Goal: Find specific page/section: Find specific page/section

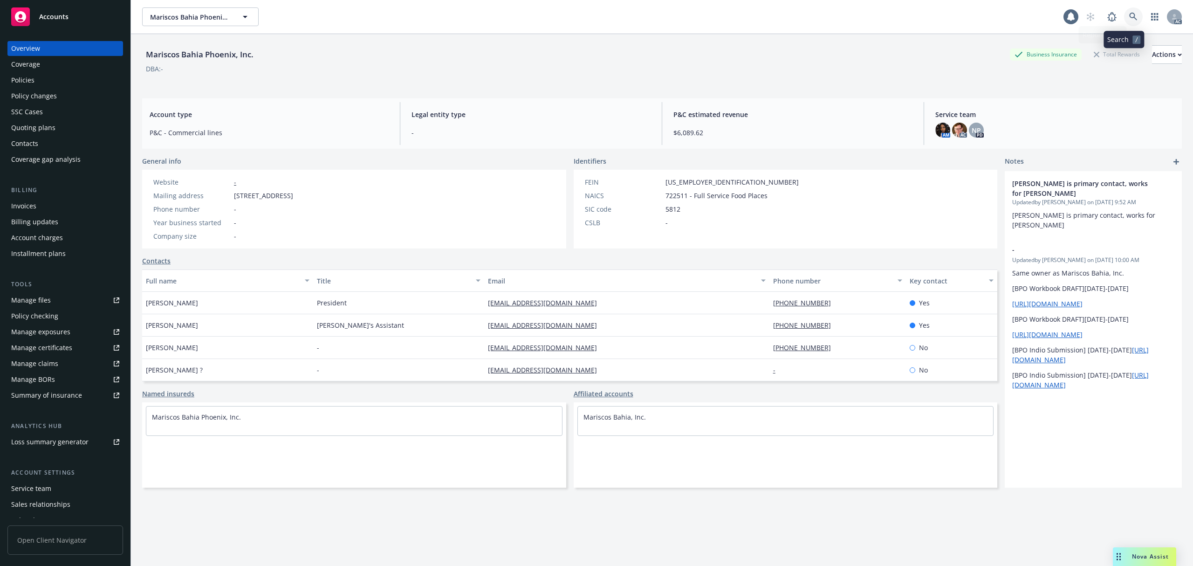
drag, startPoint x: 1123, startPoint y: 20, endPoint x: 1123, endPoint y: 43, distance: 23.8
click at [1130, 20] on icon at bounding box center [1134, 17] width 8 height 8
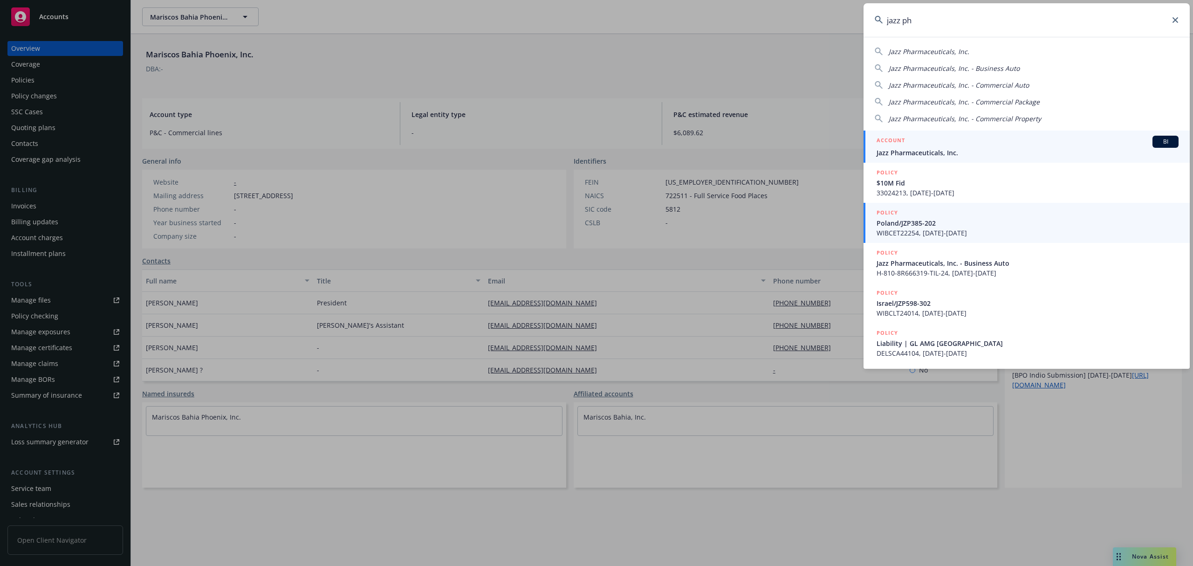
type input "jazz ph"
click at [962, 153] on span "Jazz Pharmaceuticals, Inc." at bounding box center [1028, 153] width 302 height 10
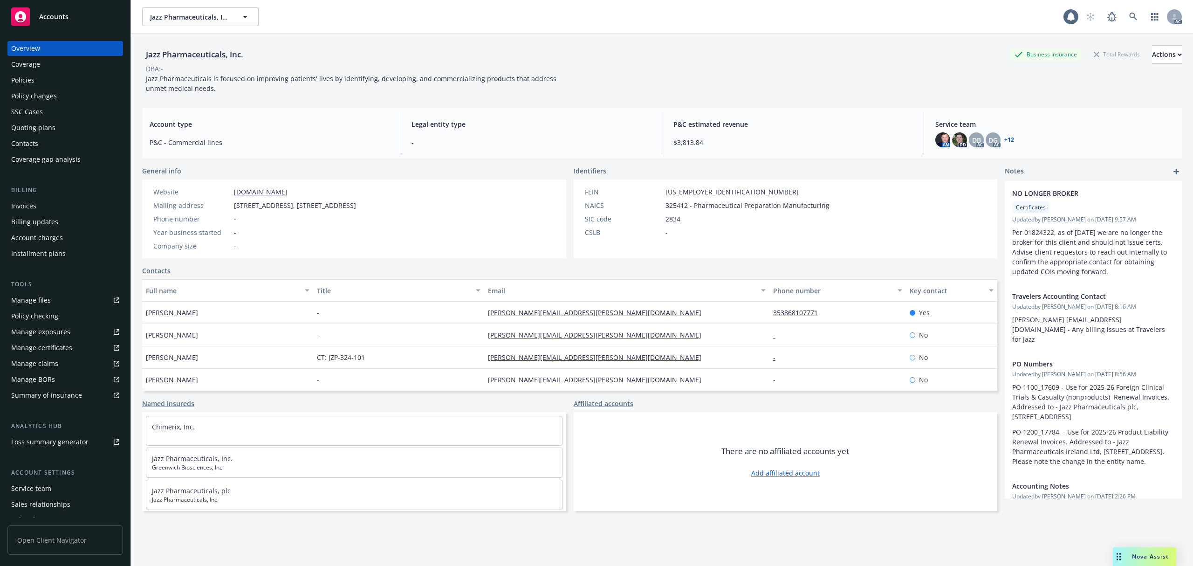
click at [49, 237] on div "Account charges" at bounding box center [37, 237] width 52 height 15
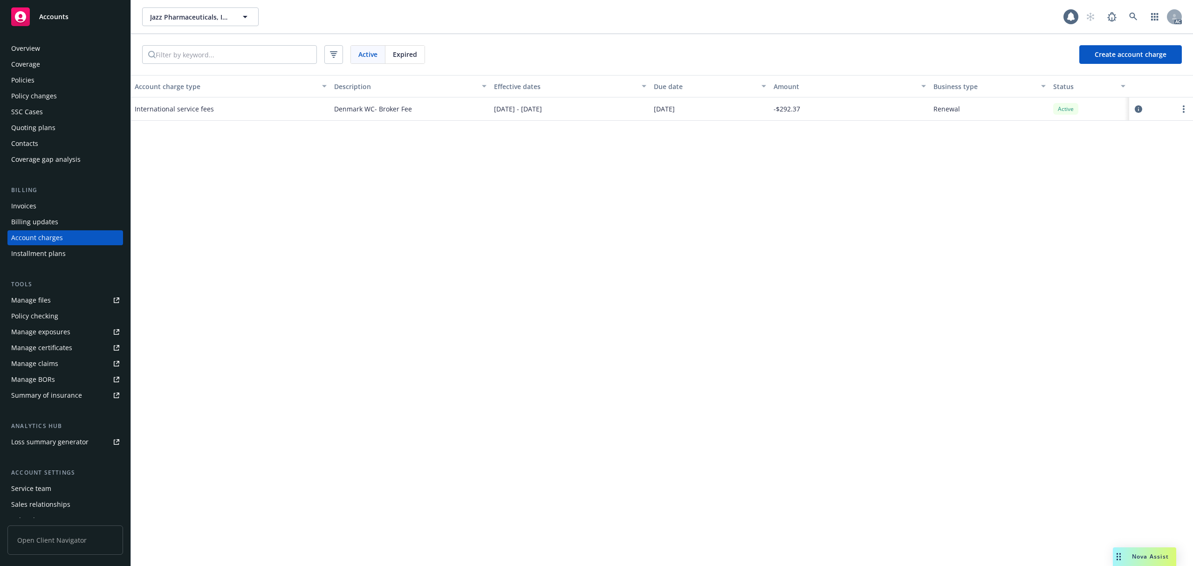
click at [48, 80] on div "Policies" at bounding box center [65, 80] width 108 height 15
